Goal: Task Accomplishment & Management: Use online tool/utility

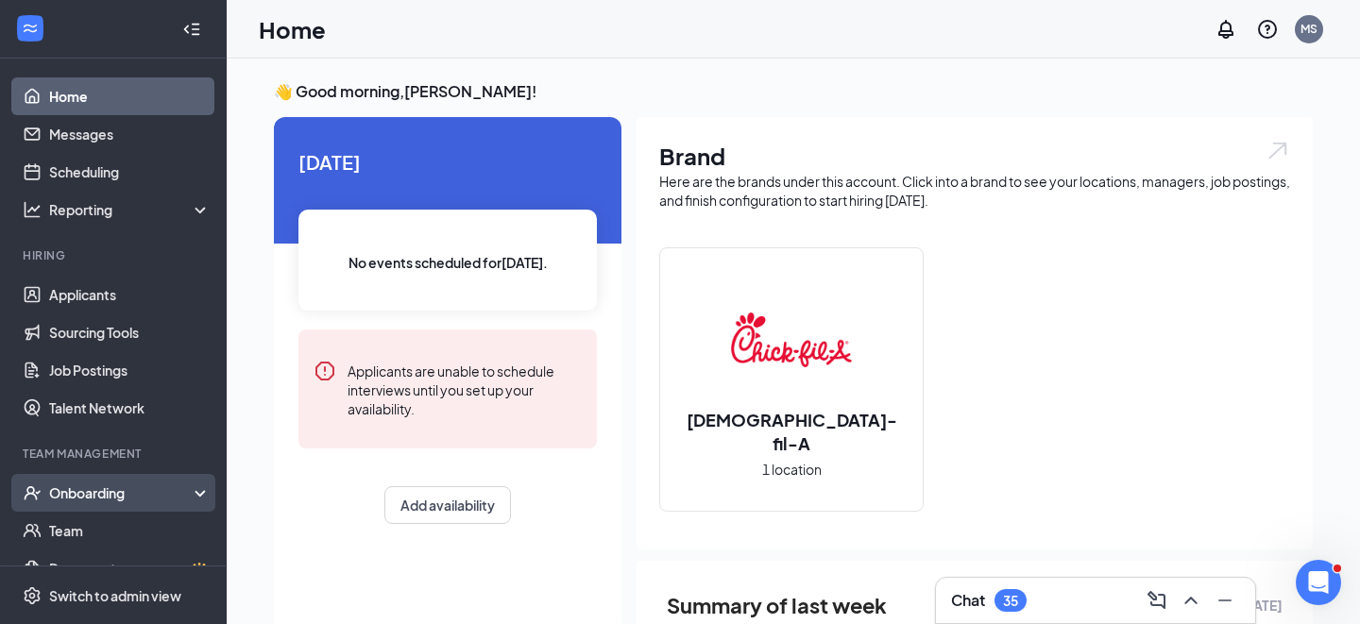
click at [98, 501] on div "Onboarding" at bounding box center [121, 493] width 145 height 19
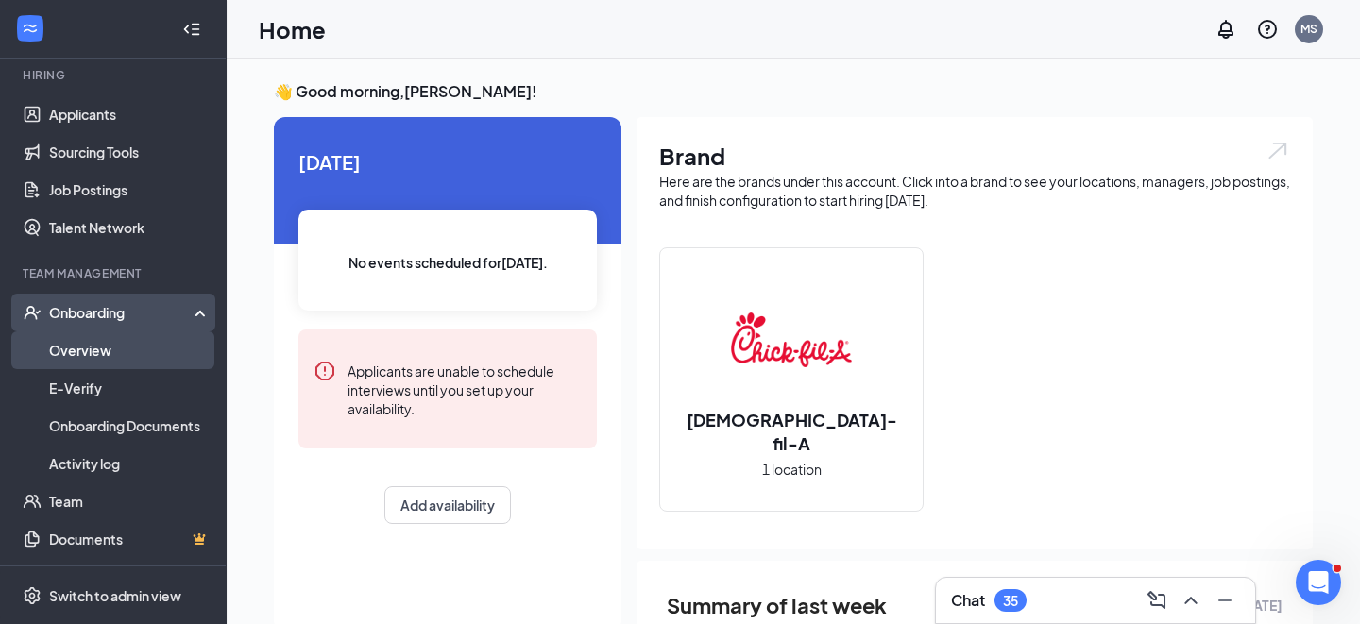
scroll to position [218, 0]
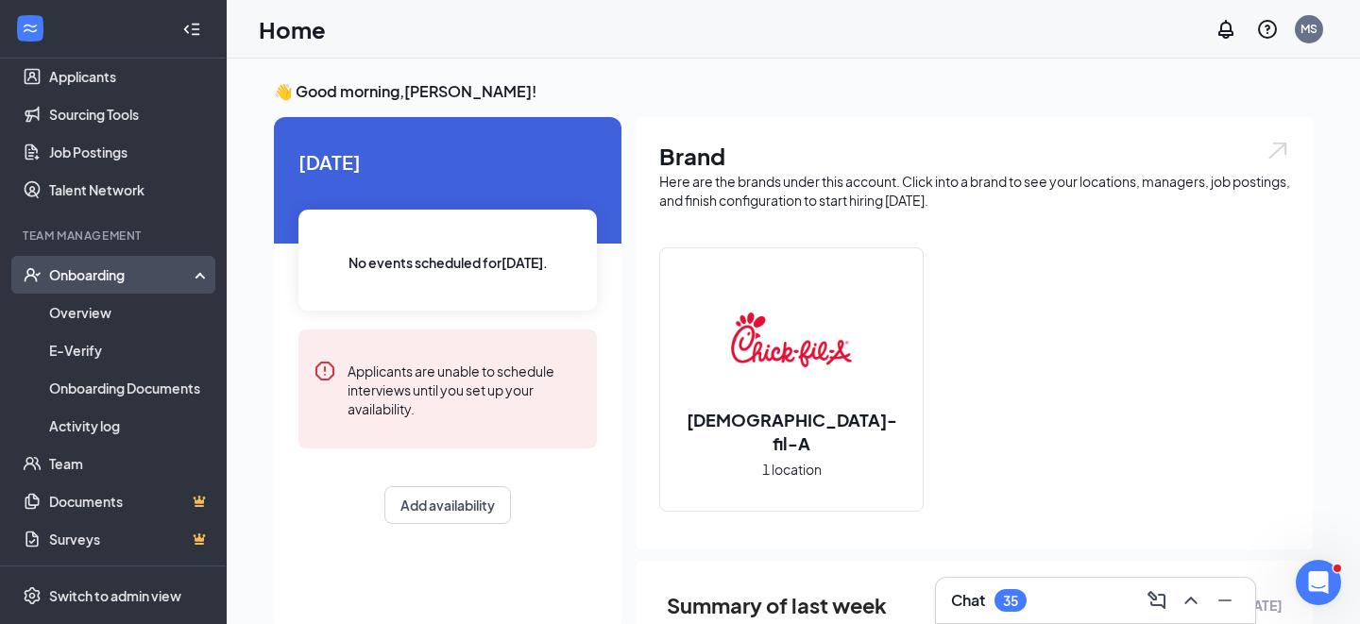
click at [86, 280] on div "Onboarding" at bounding box center [121, 274] width 145 height 19
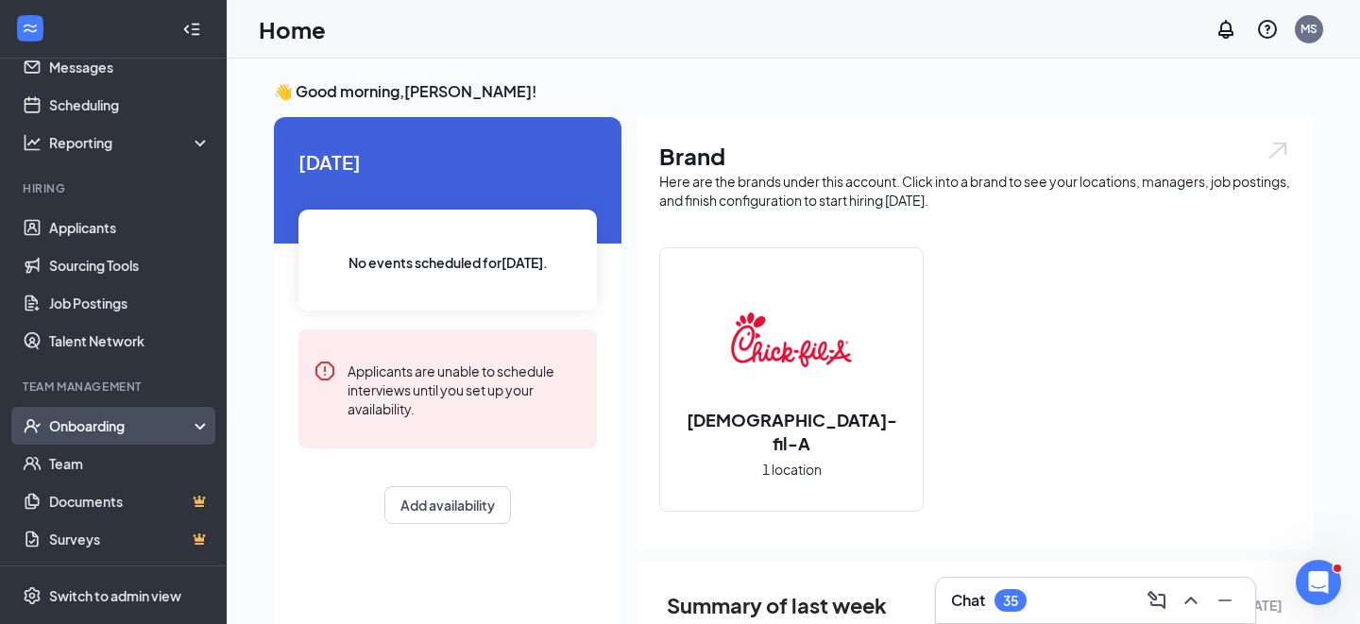
scroll to position [67, 0]
click at [93, 428] on div "Onboarding" at bounding box center [121, 425] width 145 height 19
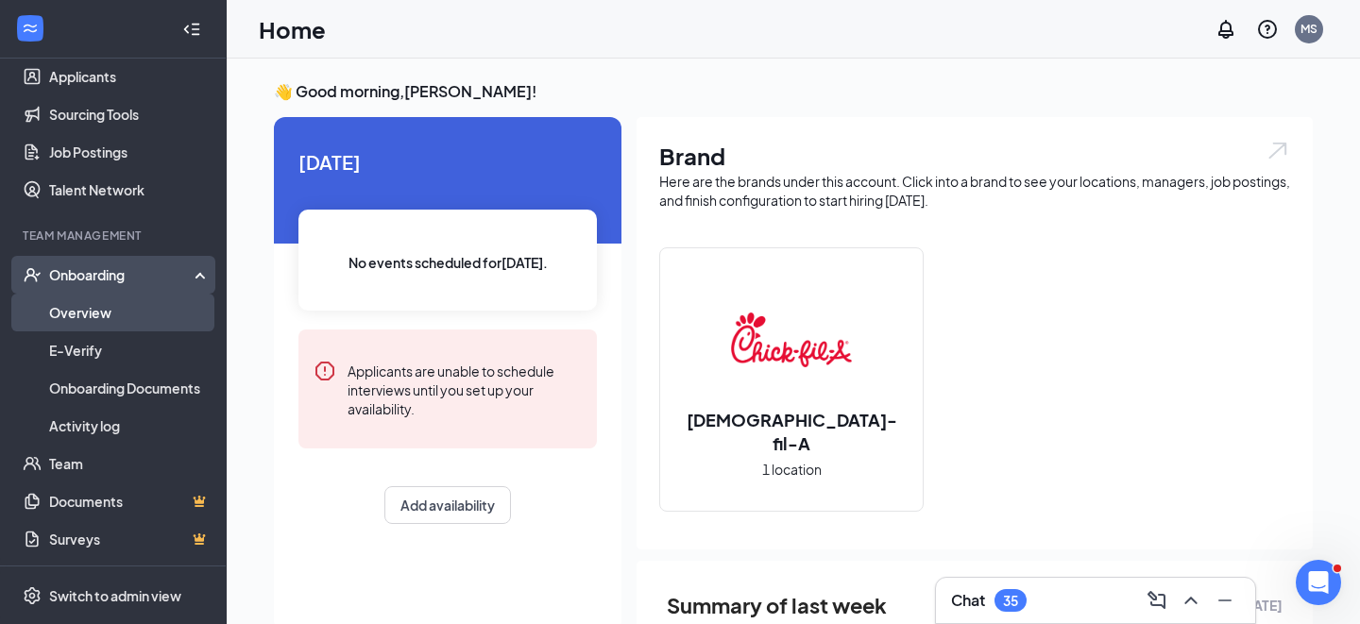
click at [77, 309] on link "Overview" at bounding box center [129, 313] width 161 height 38
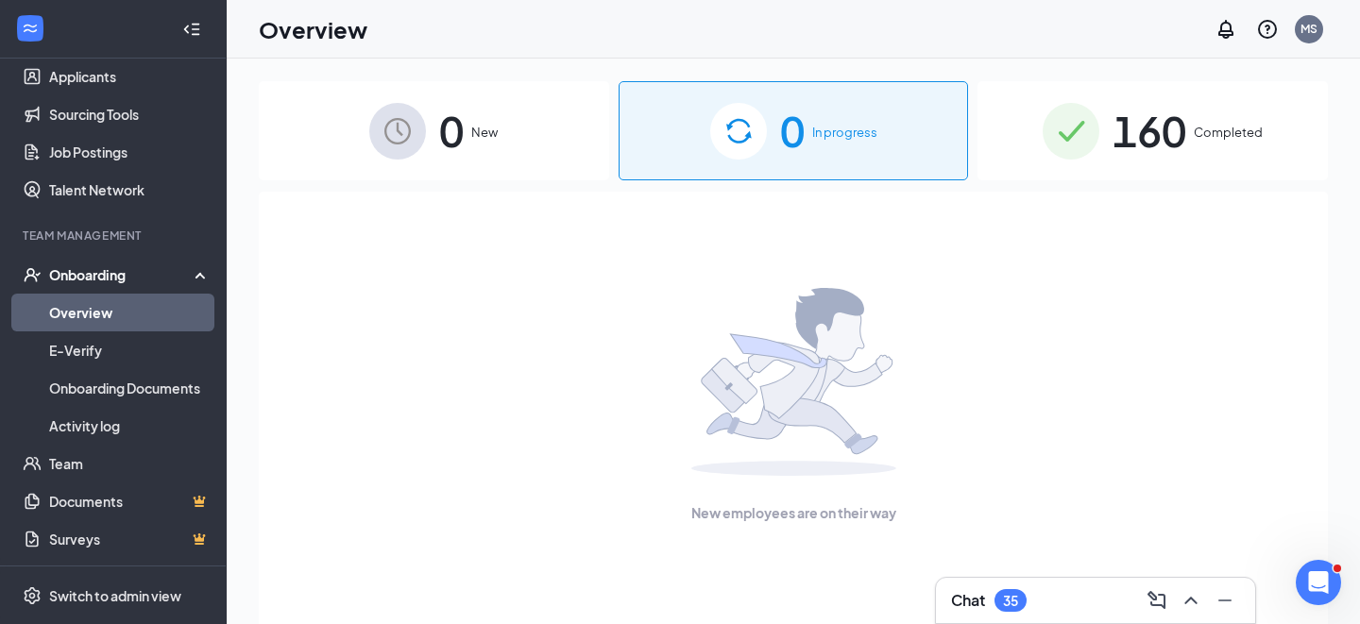
click at [1201, 142] on div "160 Completed" at bounding box center [1152, 130] width 350 height 99
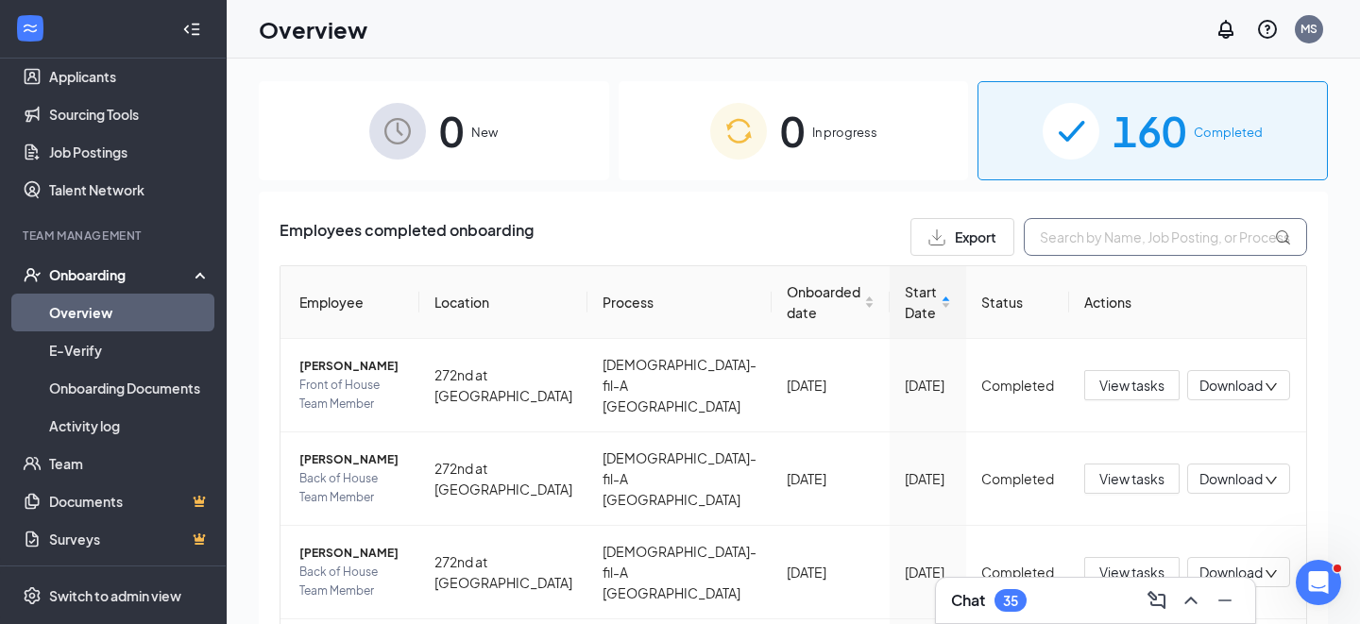
click at [1107, 235] on input "text" at bounding box center [1165, 237] width 283 height 38
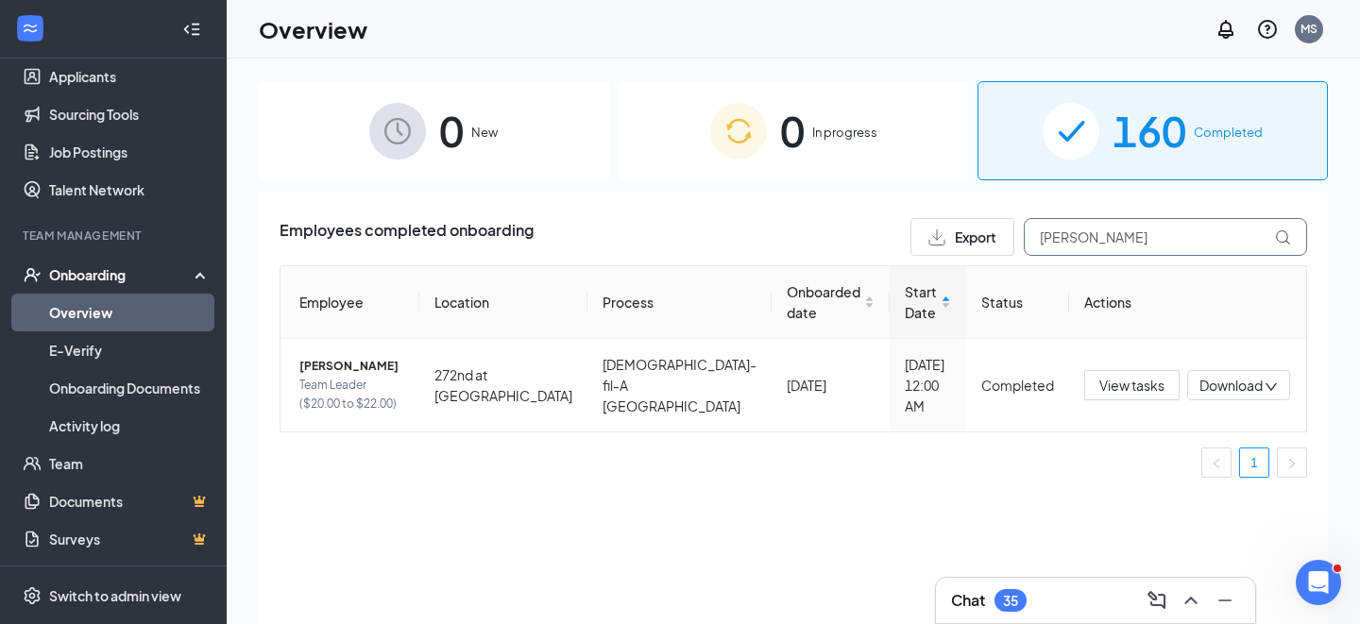
type input "[PERSON_NAME]"
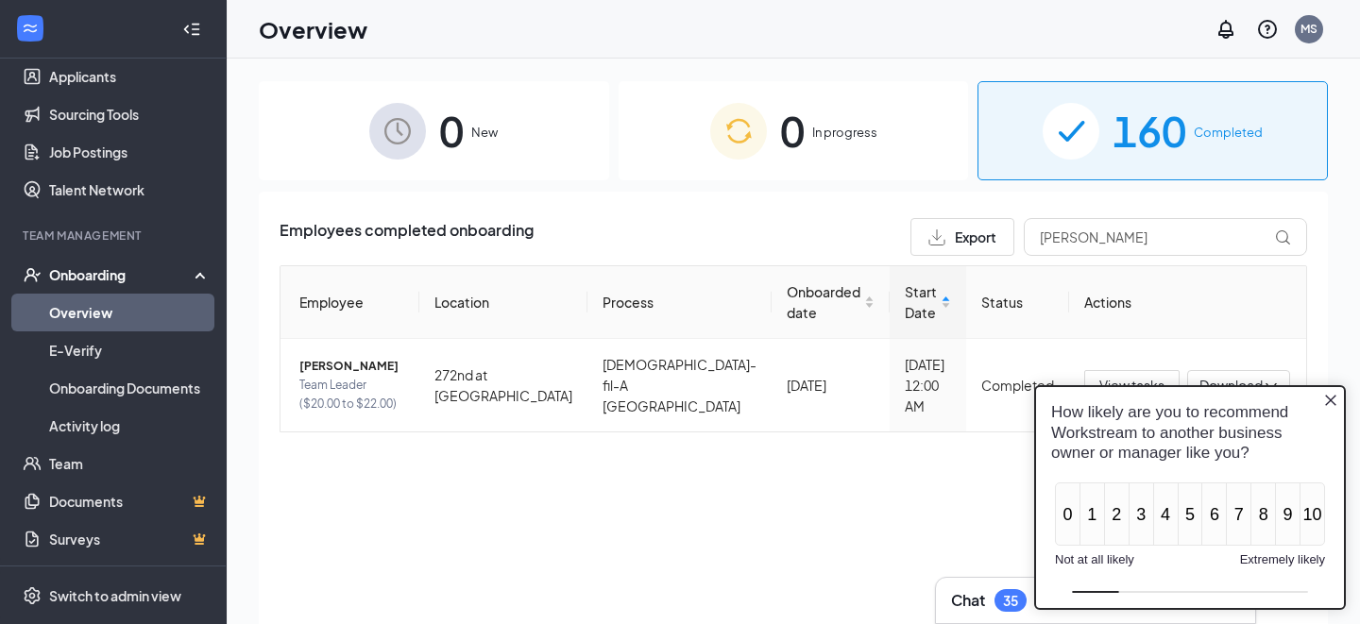
click at [1327, 395] on icon "Close button" at bounding box center [1330, 400] width 15 height 15
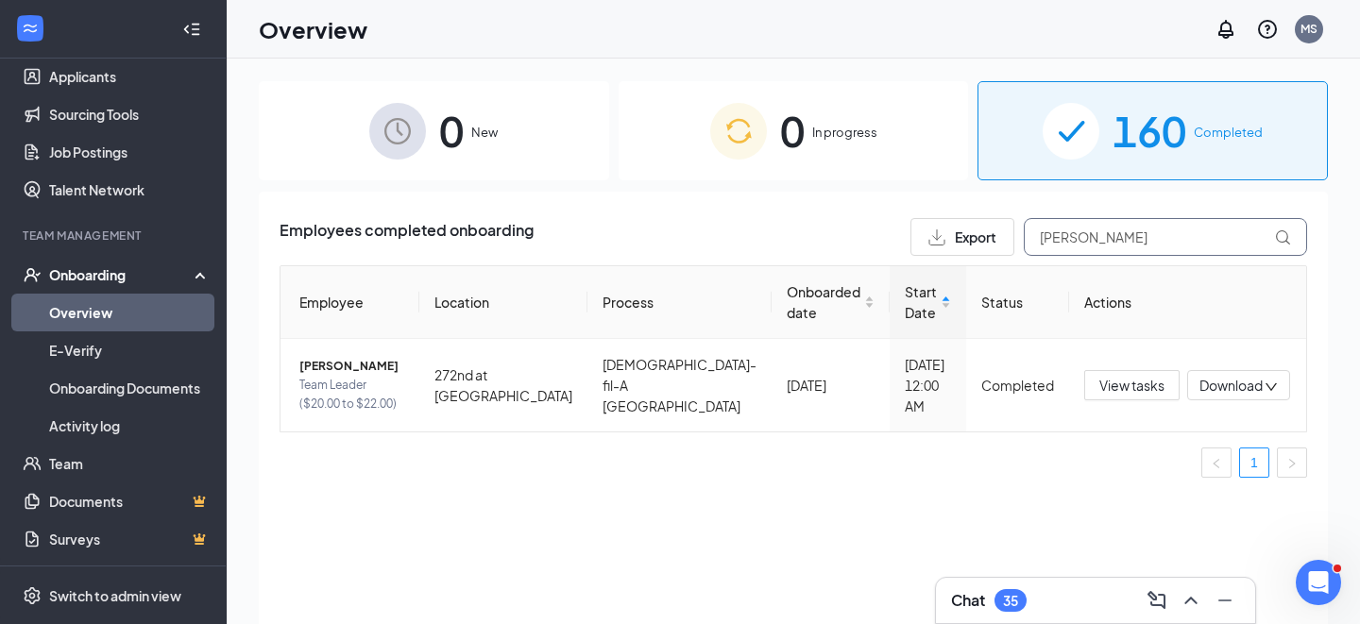
drag, startPoint x: 1131, startPoint y: 231, endPoint x: 1016, endPoint y: 228, distance: 115.3
click at [1016, 228] on div "Export [PERSON_NAME]" at bounding box center [1108, 237] width 397 height 38
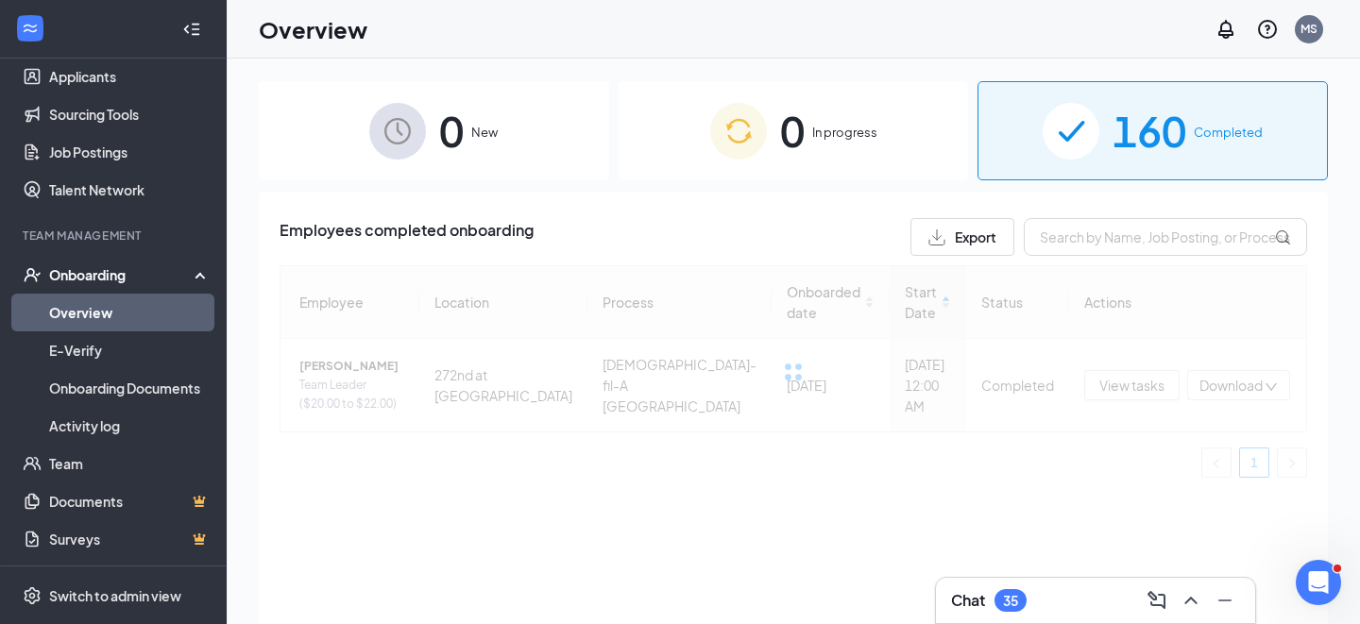
click at [993, 456] on div at bounding box center [793, 371] width 1027 height 212
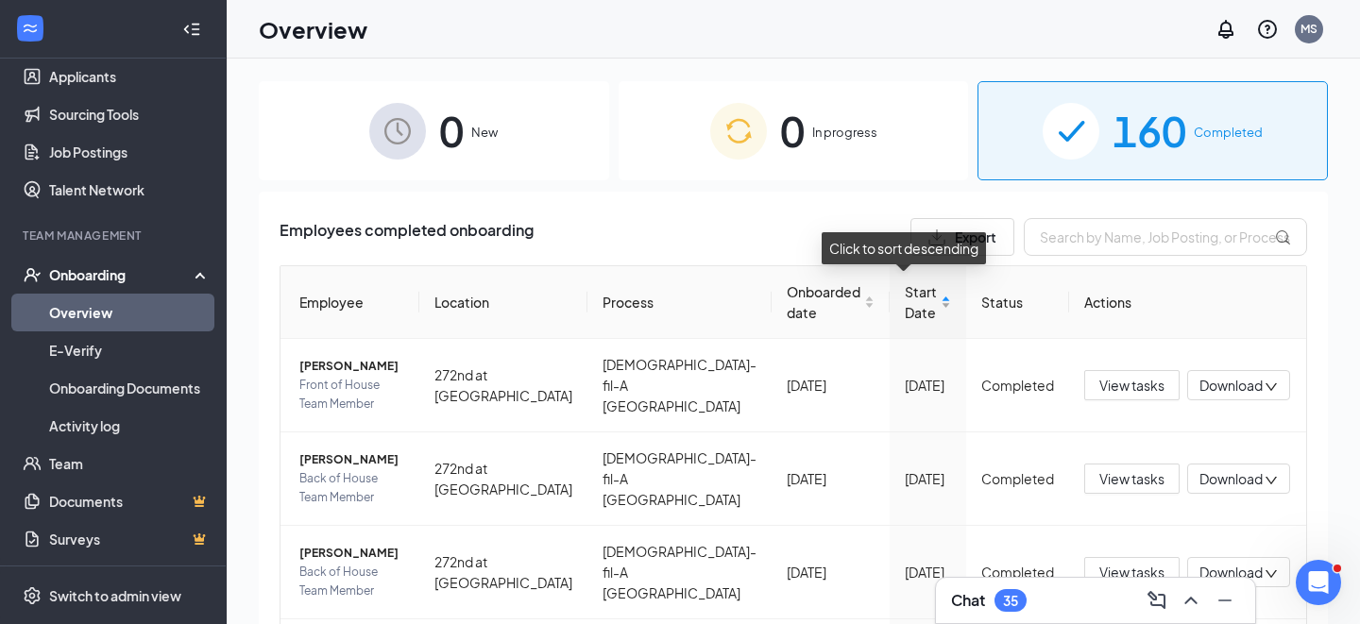
click at [929, 303] on div "Start Date" at bounding box center [928, 302] width 46 height 42
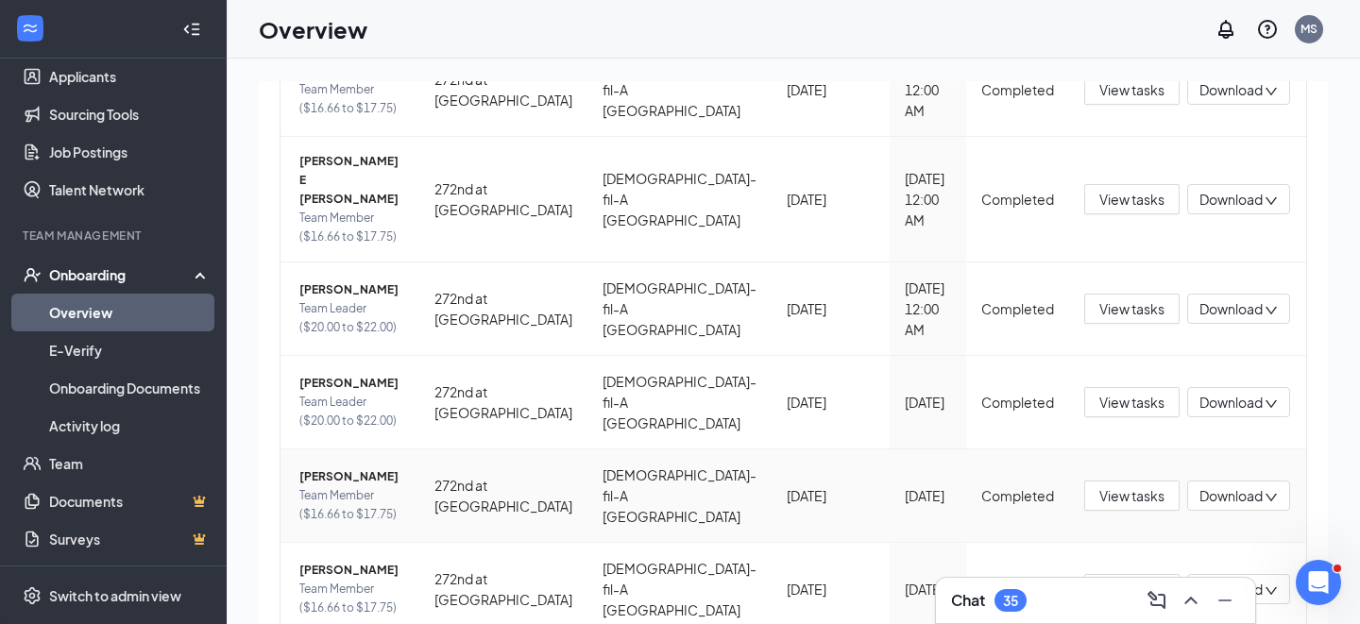
scroll to position [590, 0]
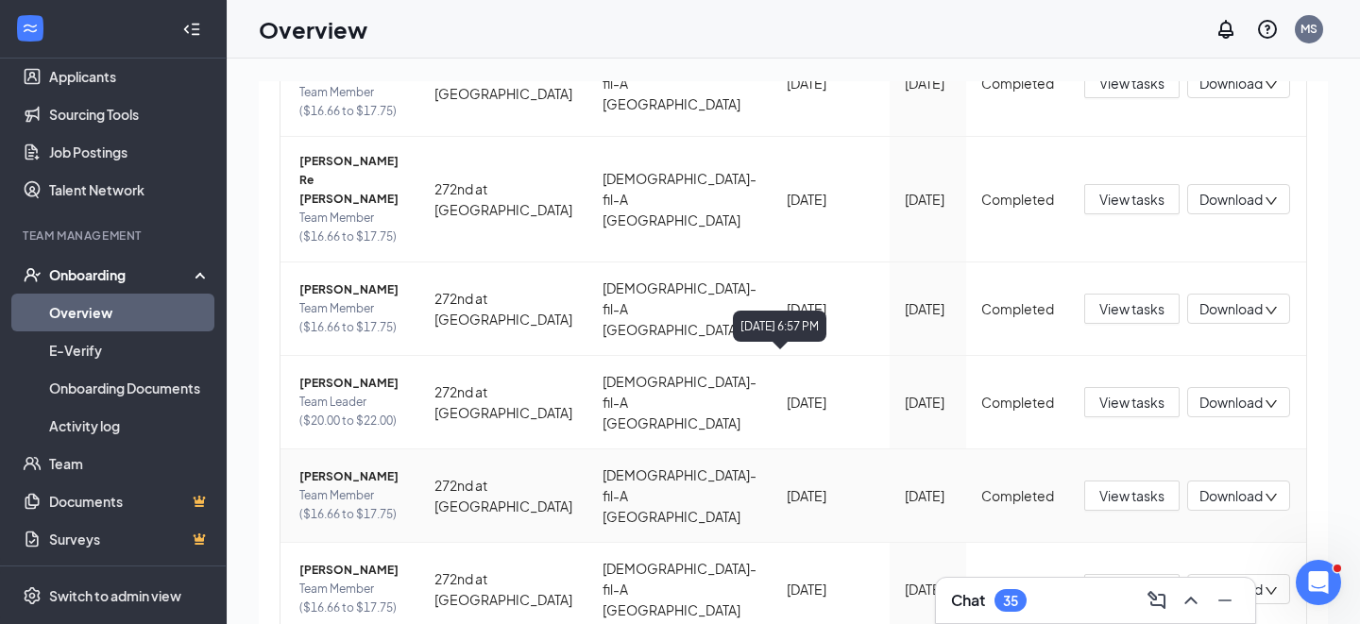
scroll to position [507, 0]
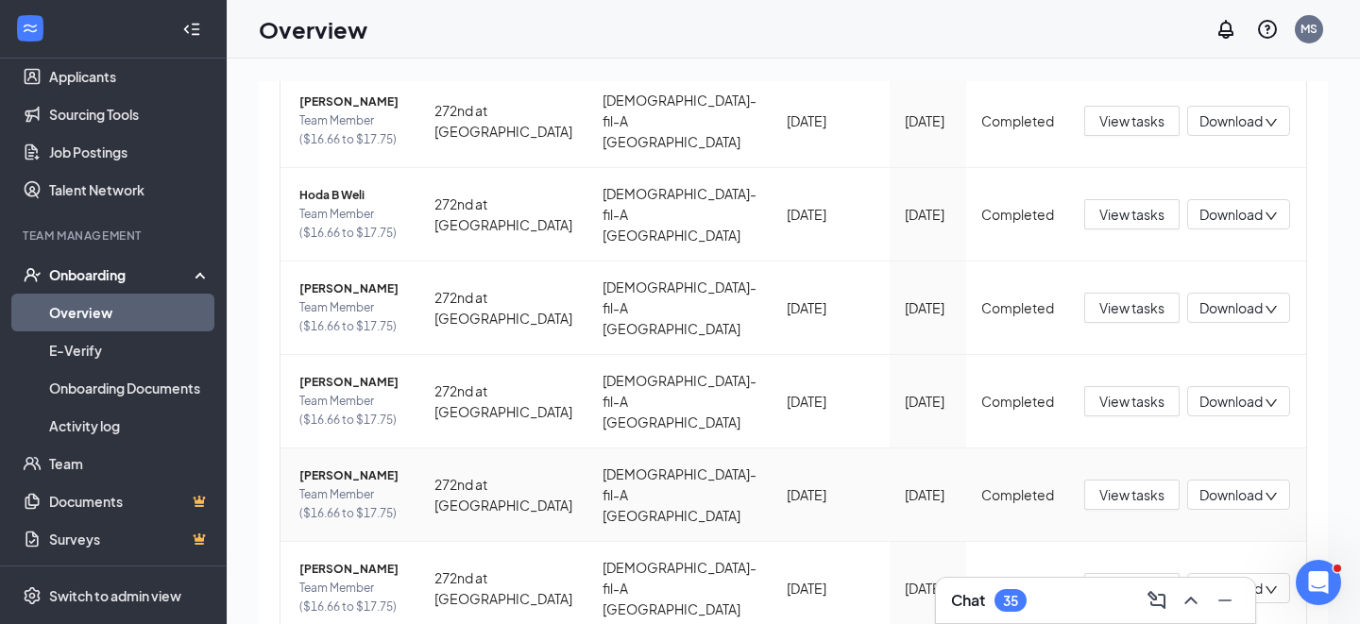
scroll to position [507, 0]
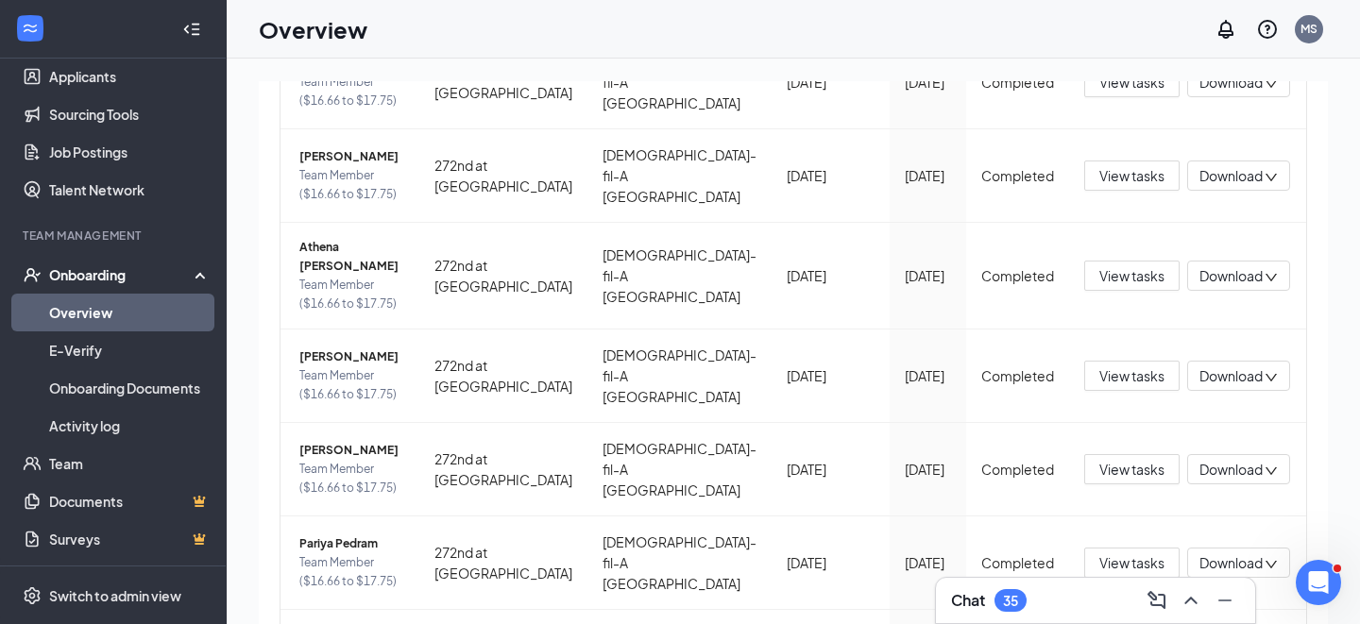
scroll to position [302, 0]
